Goal: Navigation & Orientation: Understand site structure

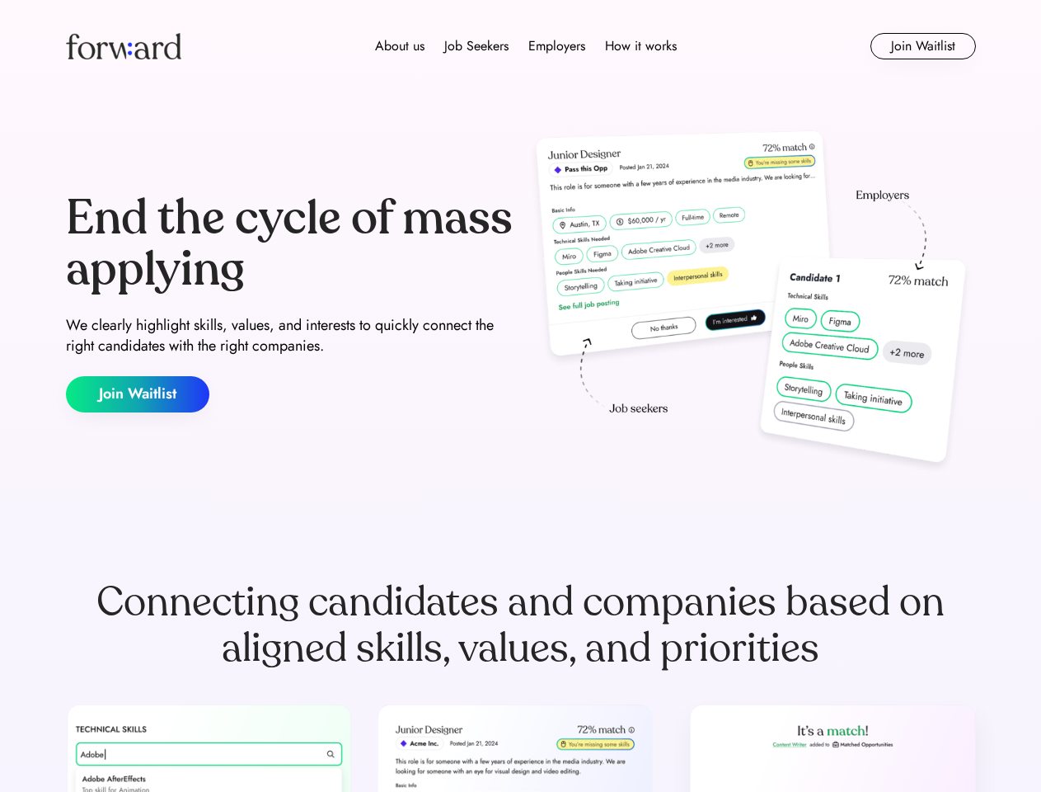
click at [520, 396] on div "End the cycle of mass applying We clearly highlight skills, values, and interes…" at bounding box center [521, 302] width 910 height 355
click at [521, 46] on div "About us Job Seekers Employers How it works" at bounding box center [526, 46] width 650 height 20
click at [124, 46] on img at bounding box center [123, 46] width 115 height 26
click at [526, 46] on div "About us Job Seekers Employers How it works" at bounding box center [526, 46] width 650 height 20
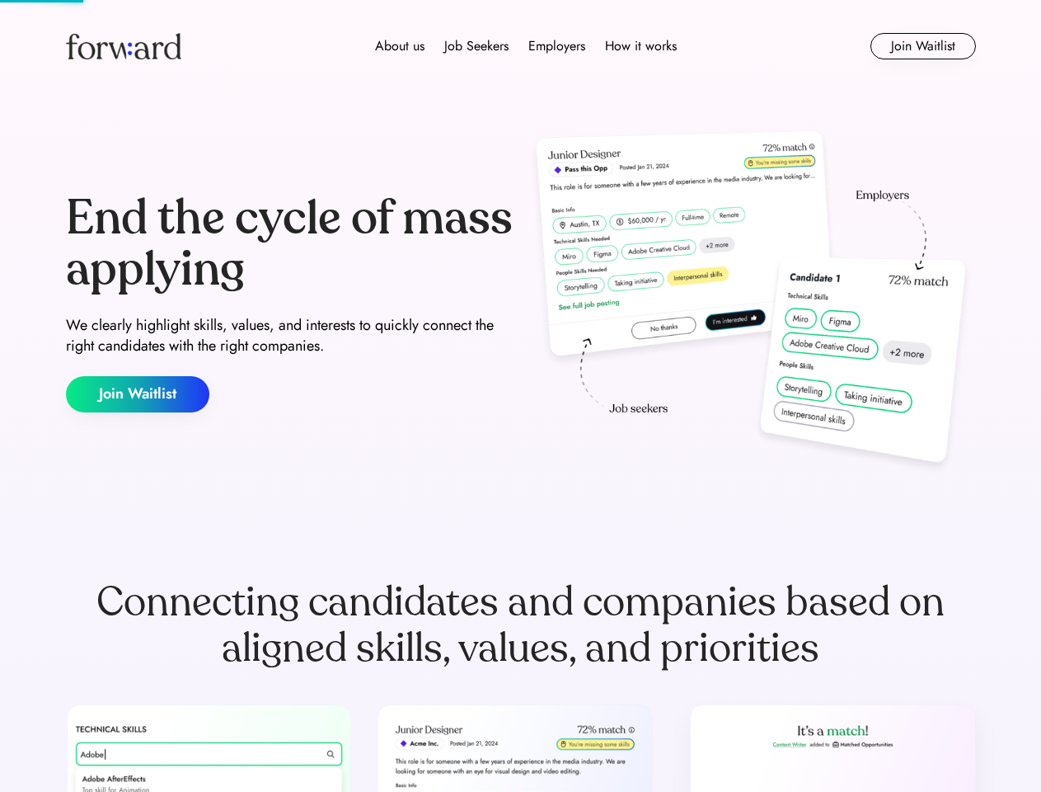
click at [400, 46] on div "About us" at bounding box center [399, 46] width 49 height 20
click at [477, 46] on div "Job Seekers" at bounding box center [476, 46] width 64 height 20
click at [557, 46] on div "Employers" at bounding box center [557, 46] width 57 height 20
click at [640, 46] on div "How it works" at bounding box center [641, 46] width 72 height 20
click at [923, 46] on button "Join Waitlist" at bounding box center [924, 46] width 106 height 26
